Goal: Register for event/course

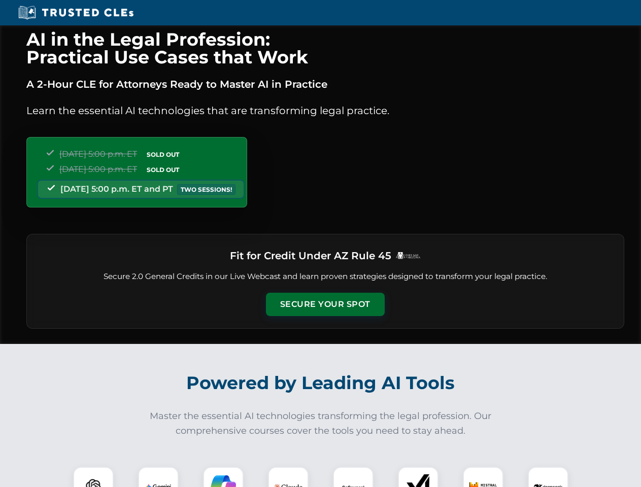
click at [325, 305] on button "Secure Your Spot" at bounding box center [325, 304] width 119 height 23
click at [93, 477] on img at bounding box center [93, 487] width 29 height 29
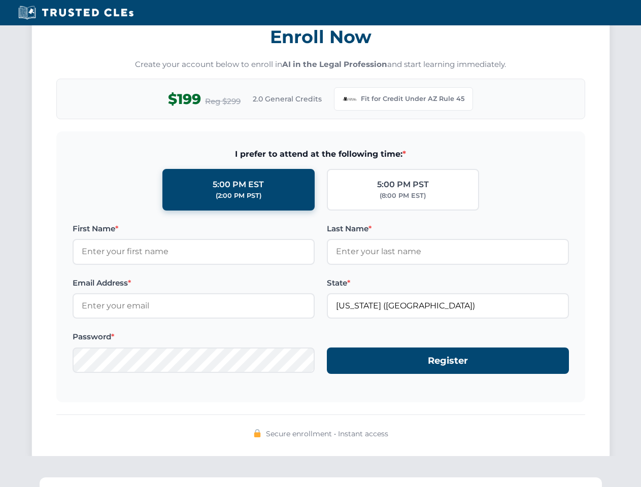
scroll to position [989, 0]
